Goal: Use online tool/utility: Use online tool/utility

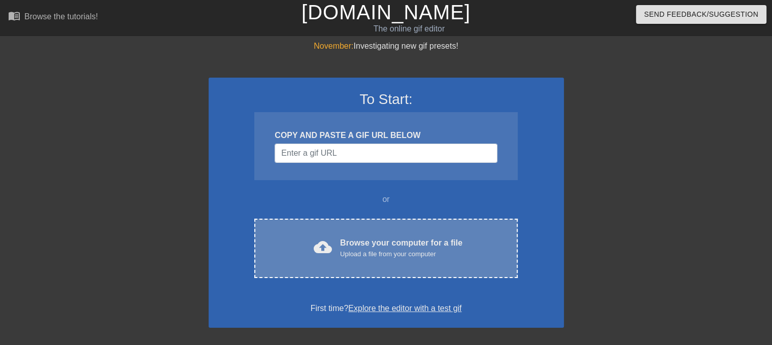
click at [368, 263] on div "cloud_upload Browse your computer for a file Upload a file from your computer C…" at bounding box center [385, 248] width 263 height 59
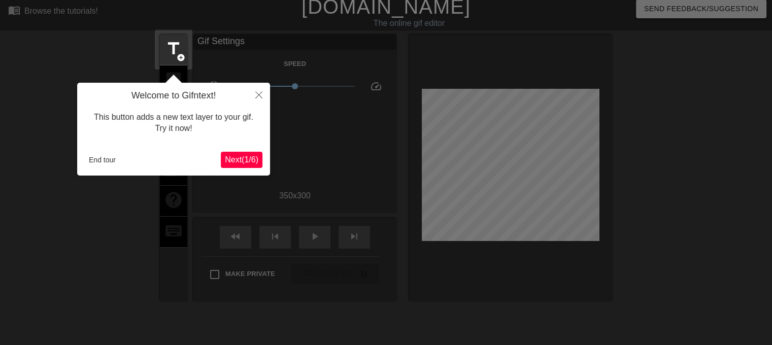
scroll to position [24, 0]
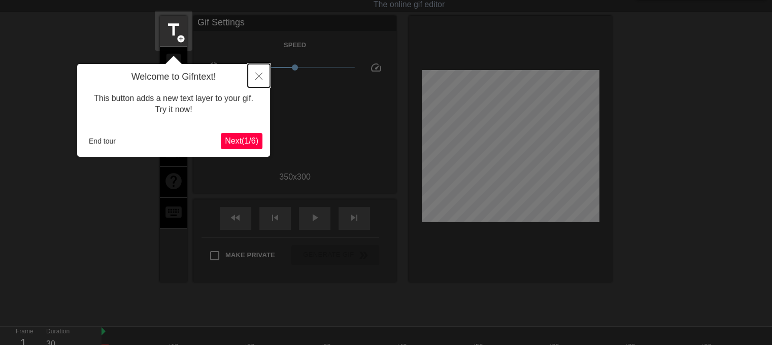
click at [257, 68] on button "Close" at bounding box center [259, 75] width 22 height 23
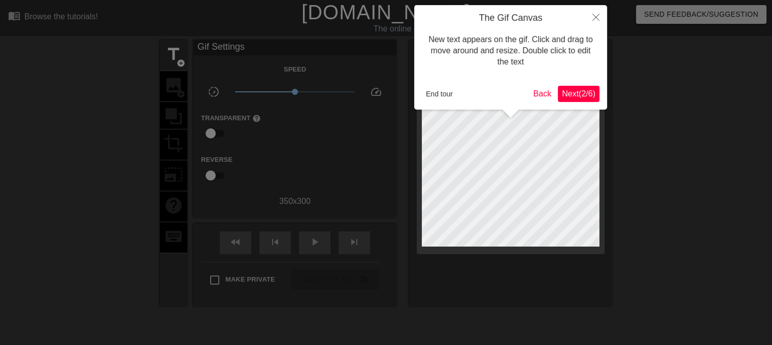
click at [570, 93] on span "Next ( 2 / 6 )" at bounding box center [578, 93] width 33 height 9
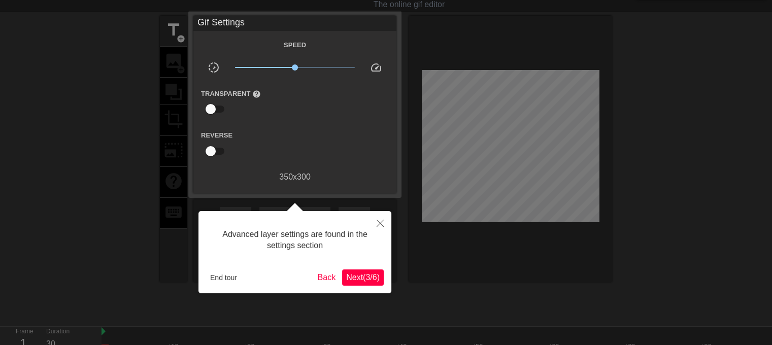
click at [361, 282] on span "Next ( 3 / 6 )" at bounding box center [362, 277] width 33 height 9
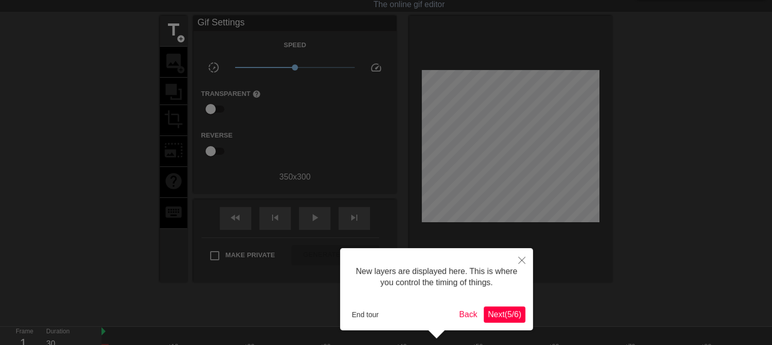
scroll to position [8, 0]
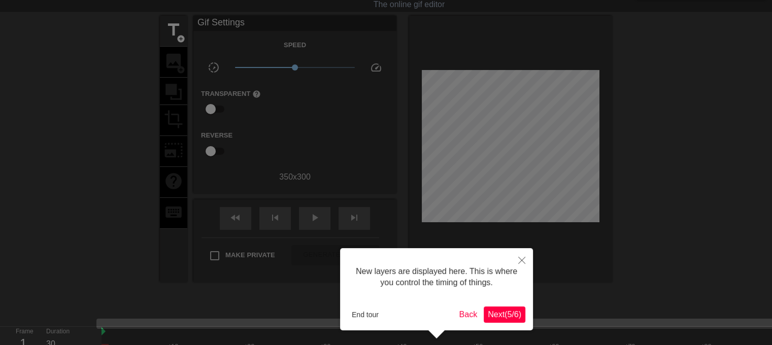
click at [501, 313] on span "Next ( 5 / 6 )" at bounding box center [503, 314] width 33 height 9
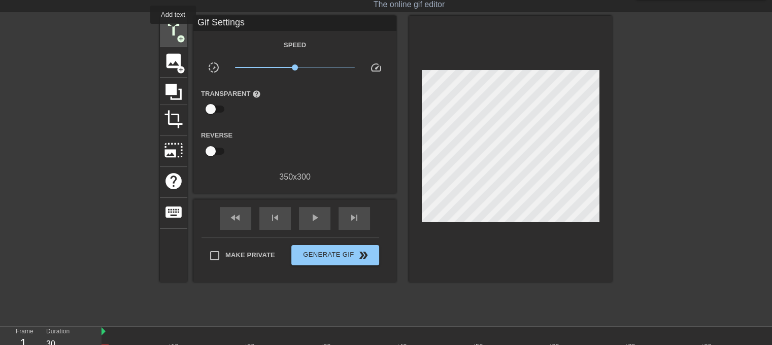
click at [173, 31] on span "title" at bounding box center [173, 29] width 19 height 19
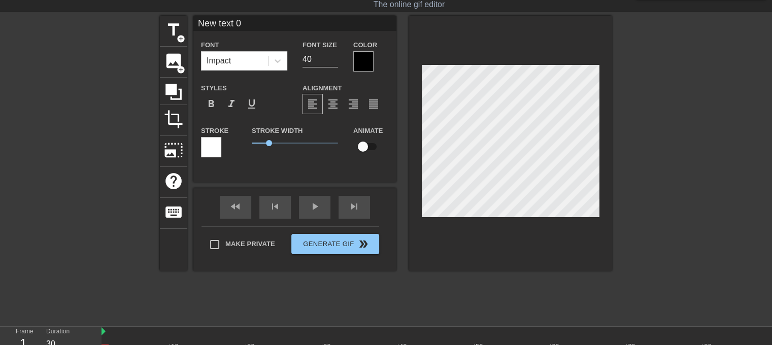
scroll to position [1, 2]
type input "New txt 0"
type textarea "New txt 0"
type input "N"
type textarea "N"
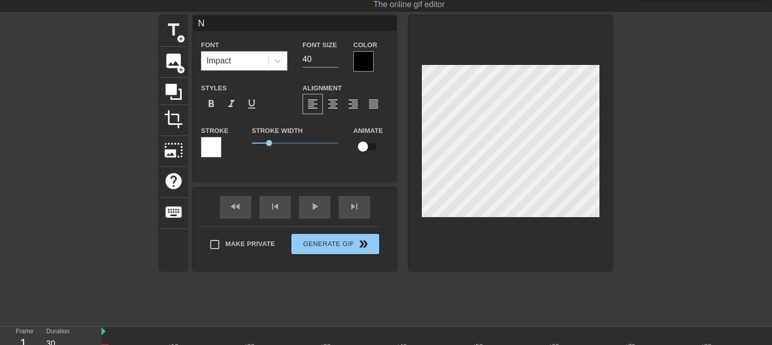
scroll to position [1, 1]
type input "T"
type textarea "T"
type input "Ti"
type textarea "Ti"
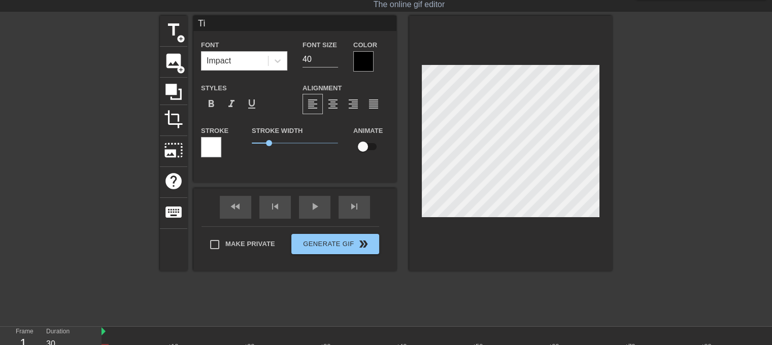
type input "[PERSON_NAME]"
type textarea "[PERSON_NAME]"
type input "[PERSON_NAME]"
type textarea "[PERSON_NAME]"
type input "Timoc"
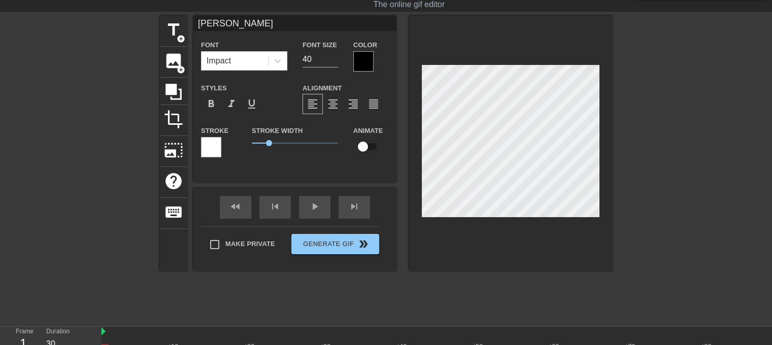
type textarea "Timoc"
type input "Timoco"
type textarea "Timoco"
type input "Timocom"
type textarea "Timocom"
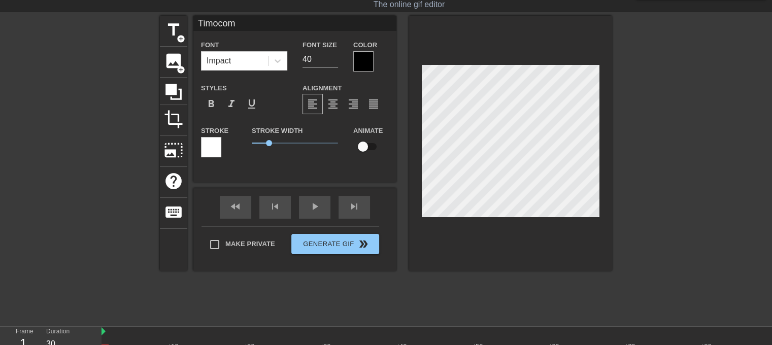
type input "Timocoma"
type textarea "Timocoma"
type input "Timocomas"
type textarea "Timocomas"
type input "Timocomas"
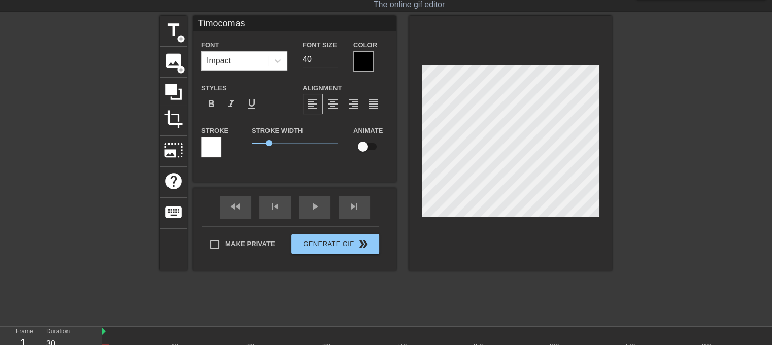
type textarea "Timocomas"
type input "Timocomas p"
type textarea "Timocomas p"
type input "Timocomas pr"
type textarea "Timocomas pr"
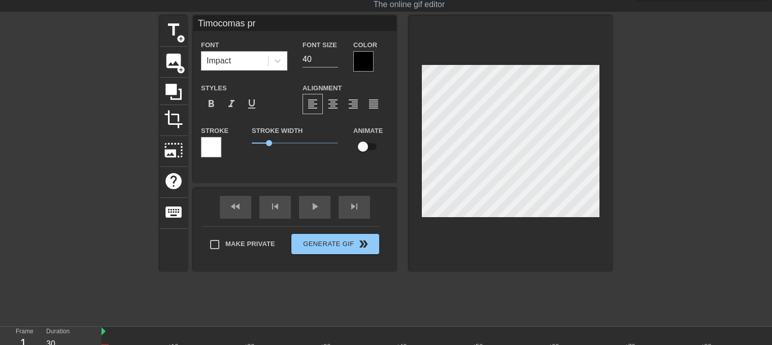
type input "Timocomas pri"
type textarea "Timocomas pri"
type input "Timocomas prie"
type textarea "Timocomas prie"
type input "Timocomas prieš"
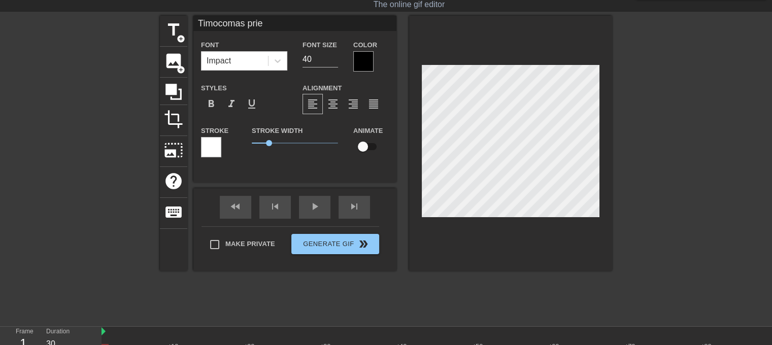
type textarea "Timocomas prieš"
type input "Timocomas prieš"
type textarea "Timocomas prieš"
type input "Timocomas prieš T"
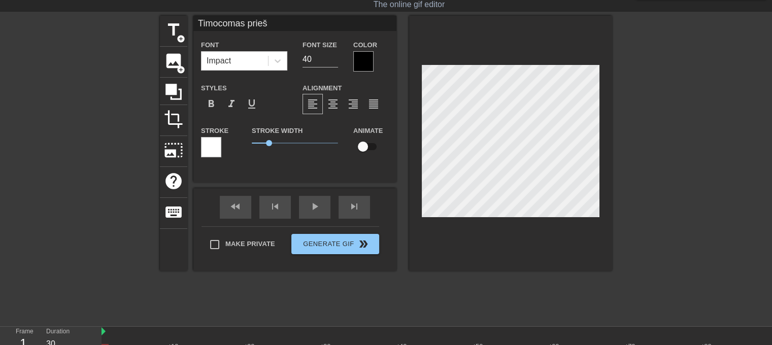
type textarea "Timocomas prieš T"
type input "Timocomas prieš Tr"
type textarea "Timocomas prieš Tr"
type input "Timocomas prieš Tra"
type textarea "Timocomas prieš Tra"
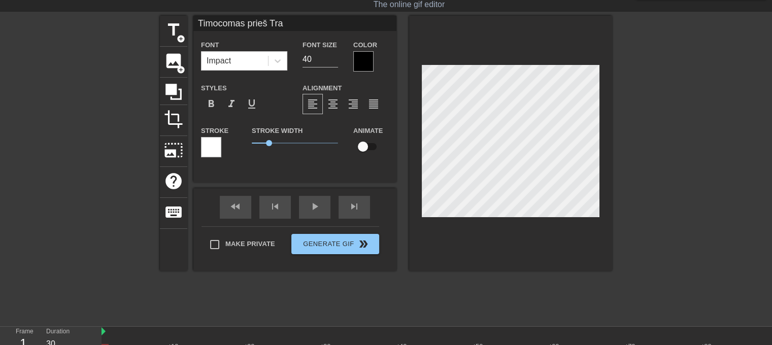
type input "Timocomas prieš Traf"
type textarea "Timocomas prieš Traf"
type input "Timocomas prieš Traff"
type textarea "Timocomas prieš Traff"
type input "Timocomas prieš [PERSON_NAME]"
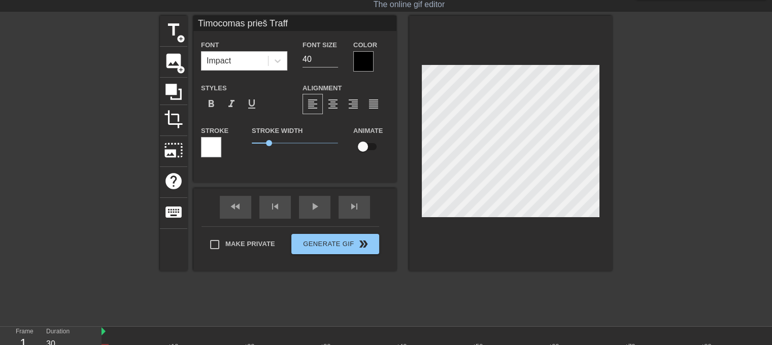
type textarea "Timocomas prieš [PERSON_NAME]"
type input "Timocomas prieš Traffic"
type textarea "Timocomas prieš Traffic"
type input "Timocomas prieš Traffic"
type textarea "Timocomas prieš Traffic"
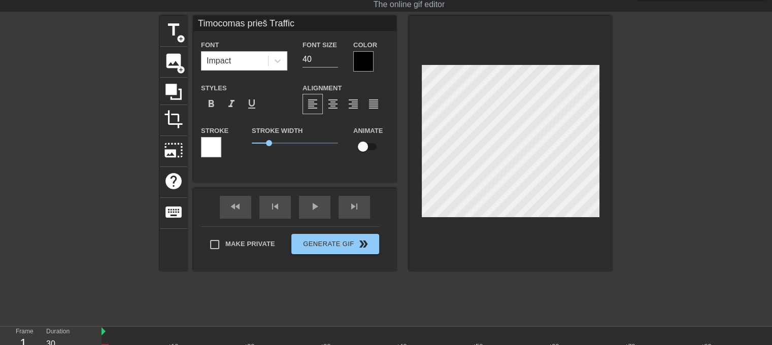
type input "Timocomas prieš Traffic B"
type textarea "Timocomas prieš Traffic B"
type input "Timocomas prieš Traffic Ba"
type textarea "Timocomas prieš Traffic Ba"
type input "Timocomas prieš Traffic Ban"
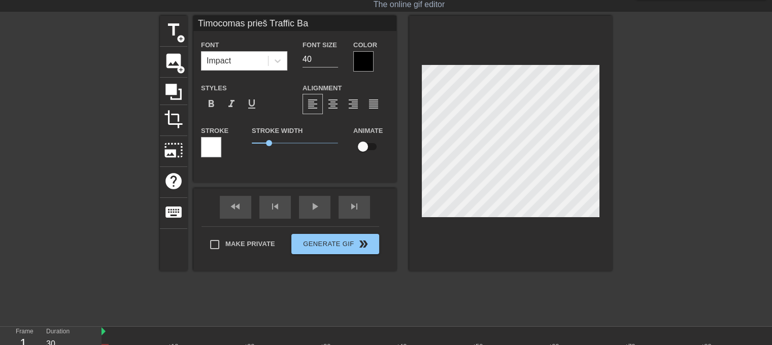
type textarea "Timocomas prieš Traffic Ban"
type input "Timocomas prieš Traffic Banu"
type textarea "Timocomas prieš Traffic Banu"
type input "Timocomas prieš Traffic Banus"
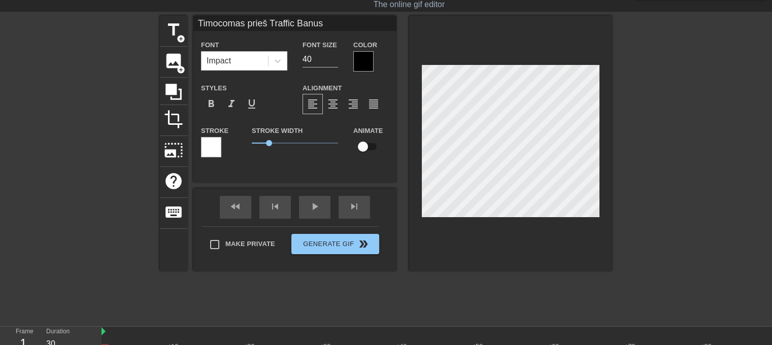
type textarea "Timocomas prieš Traffic Banus"
click at [270, 144] on span "1.05" at bounding box center [270, 143] width 6 height 6
drag, startPoint x: 323, startPoint y: 57, endPoint x: 292, endPoint y: 57, distance: 30.4
click at [292, 57] on div "Font Impact Font Size 40 Color" at bounding box center [294, 55] width 203 height 33
type input "3"
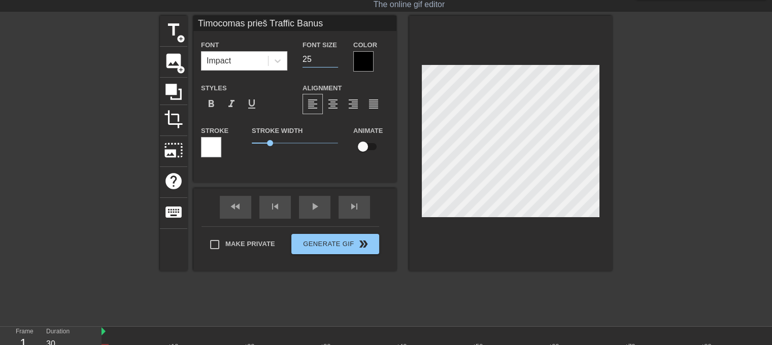
type input "25"
click at [472, 253] on div at bounding box center [510, 143] width 203 height 255
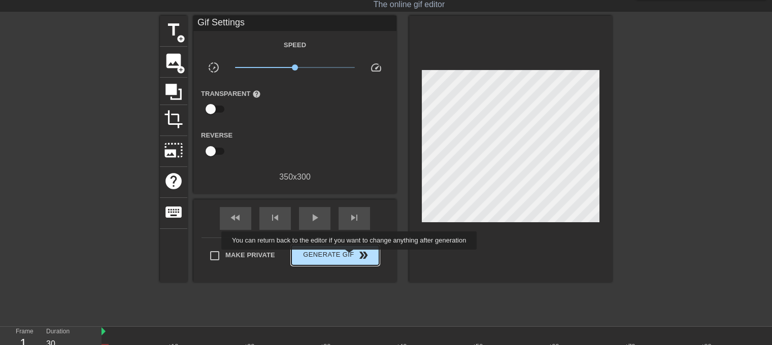
click at [350, 257] on span "Generate Gif double_arrow" at bounding box center [335, 255] width 80 height 12
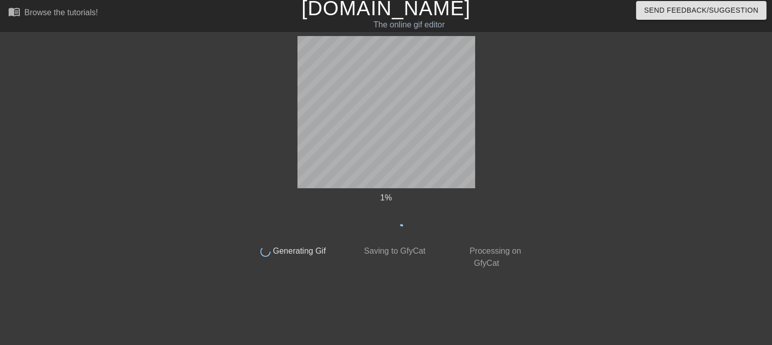
scroll to position [4, 0]
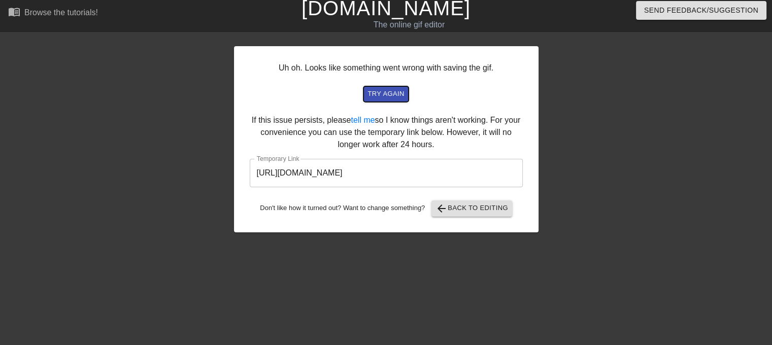
click at [385, 95] on span "try again" at bounding box center [385, 94] width 37 height 12
